Goal: Information Seeking & Learning: Learn about a topic

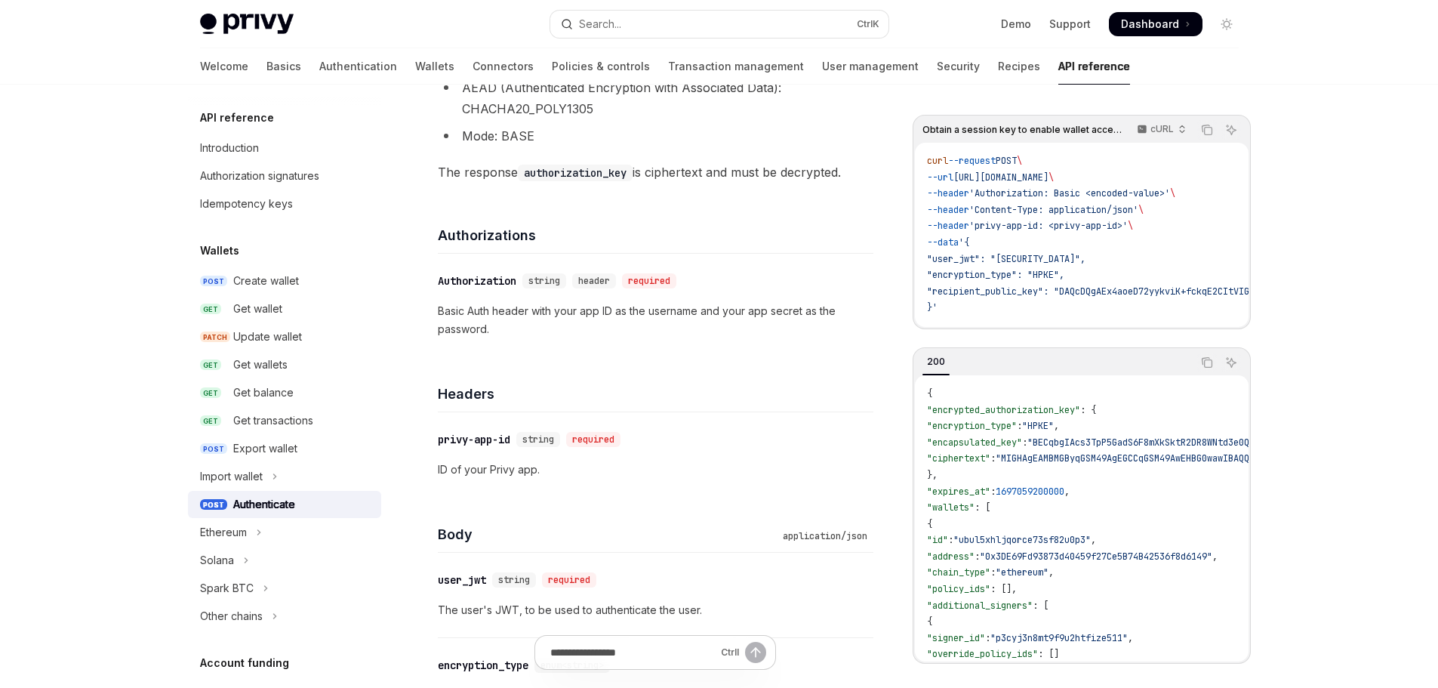
scroll to position [830, 0]
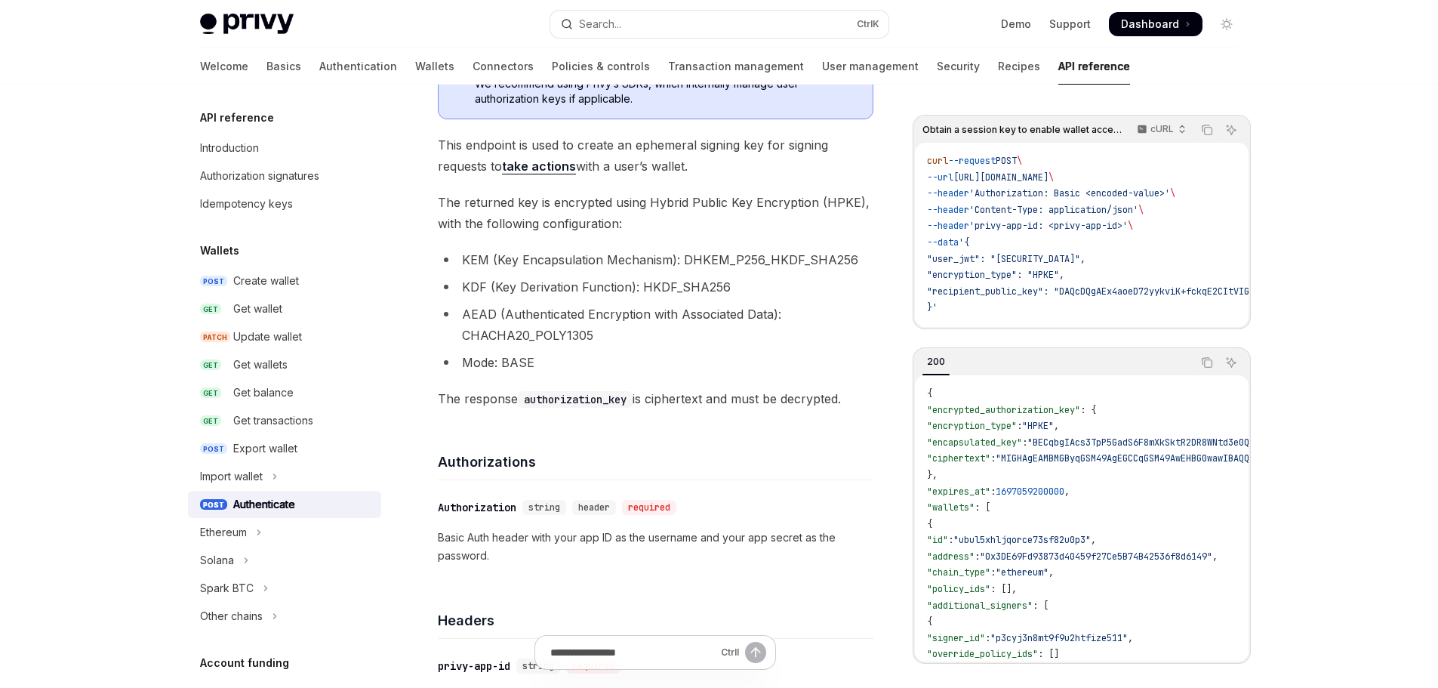
scroll to position [302, 0]
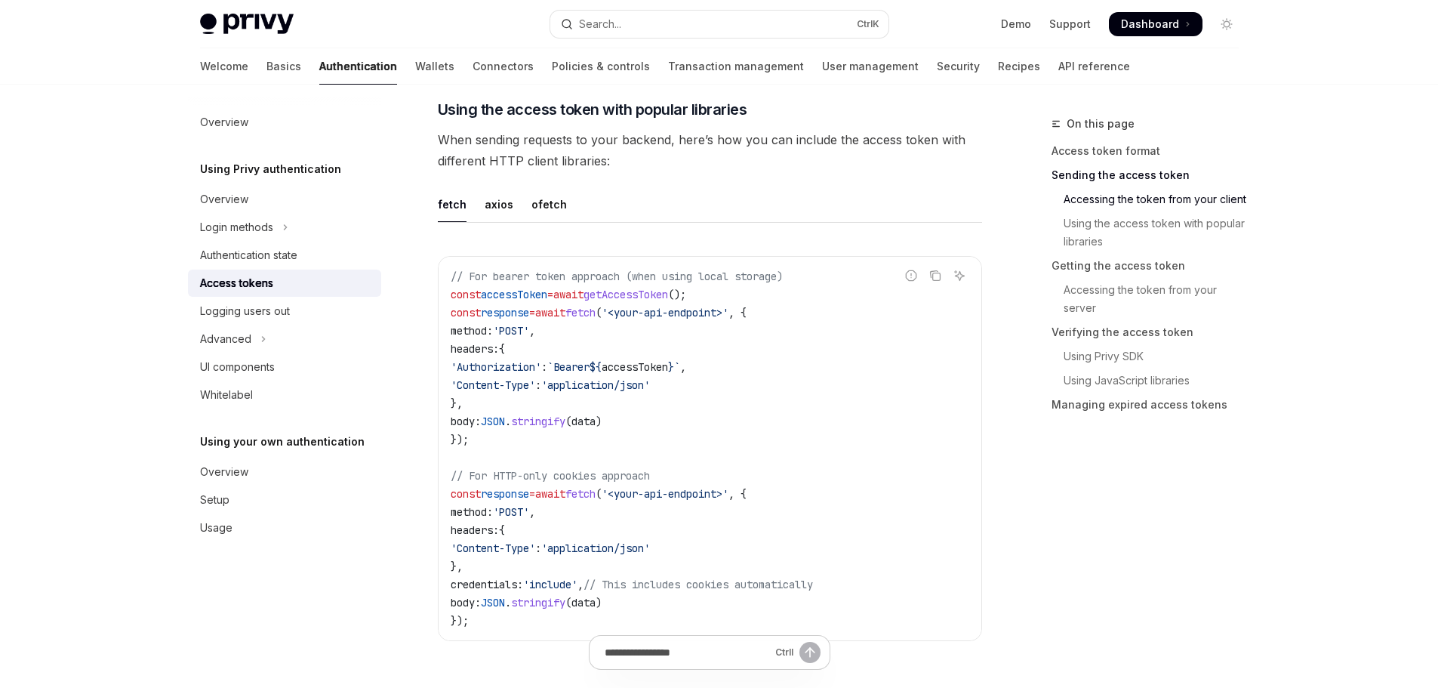
scroll to position [1434, 0]
